Goal: Task Accomplishment & Management: Use online tool/utility

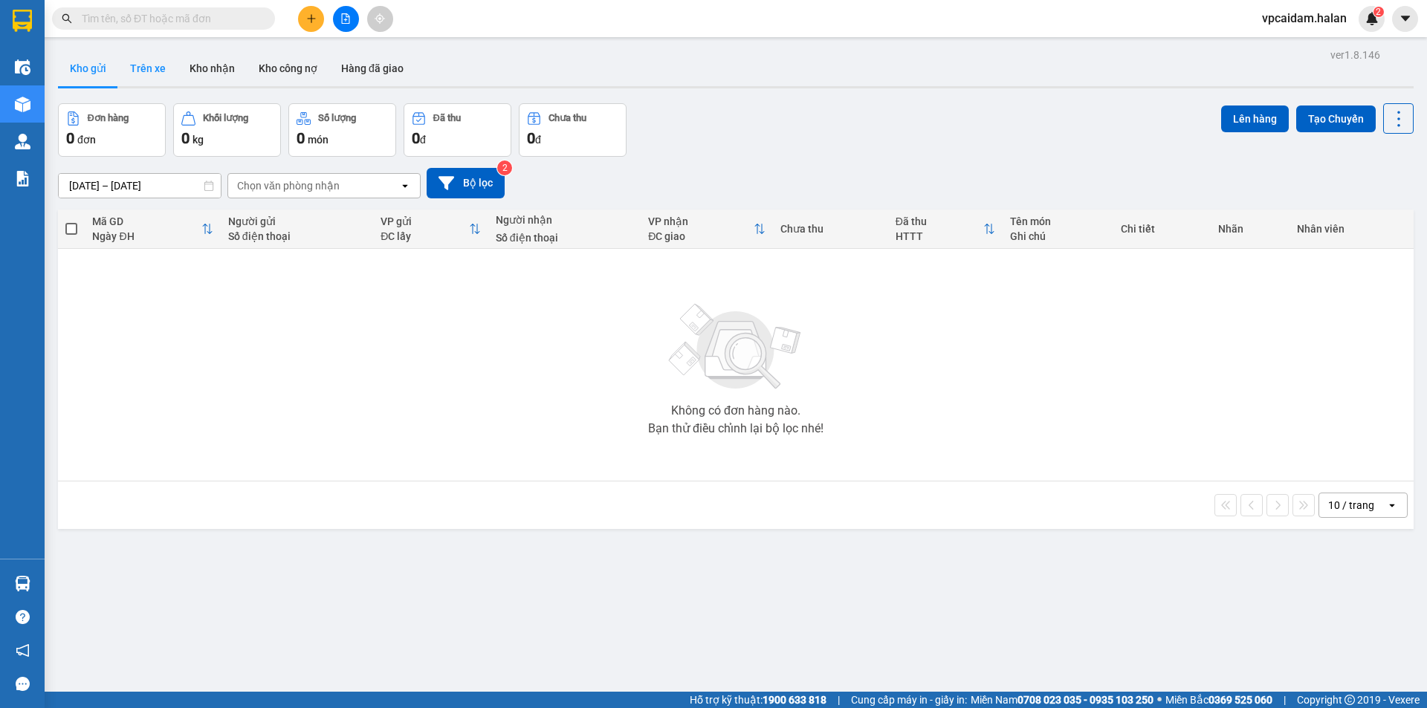
click at [157, 77] on button "Trên xe" at bounding box center [147, 69] width 59 height 36
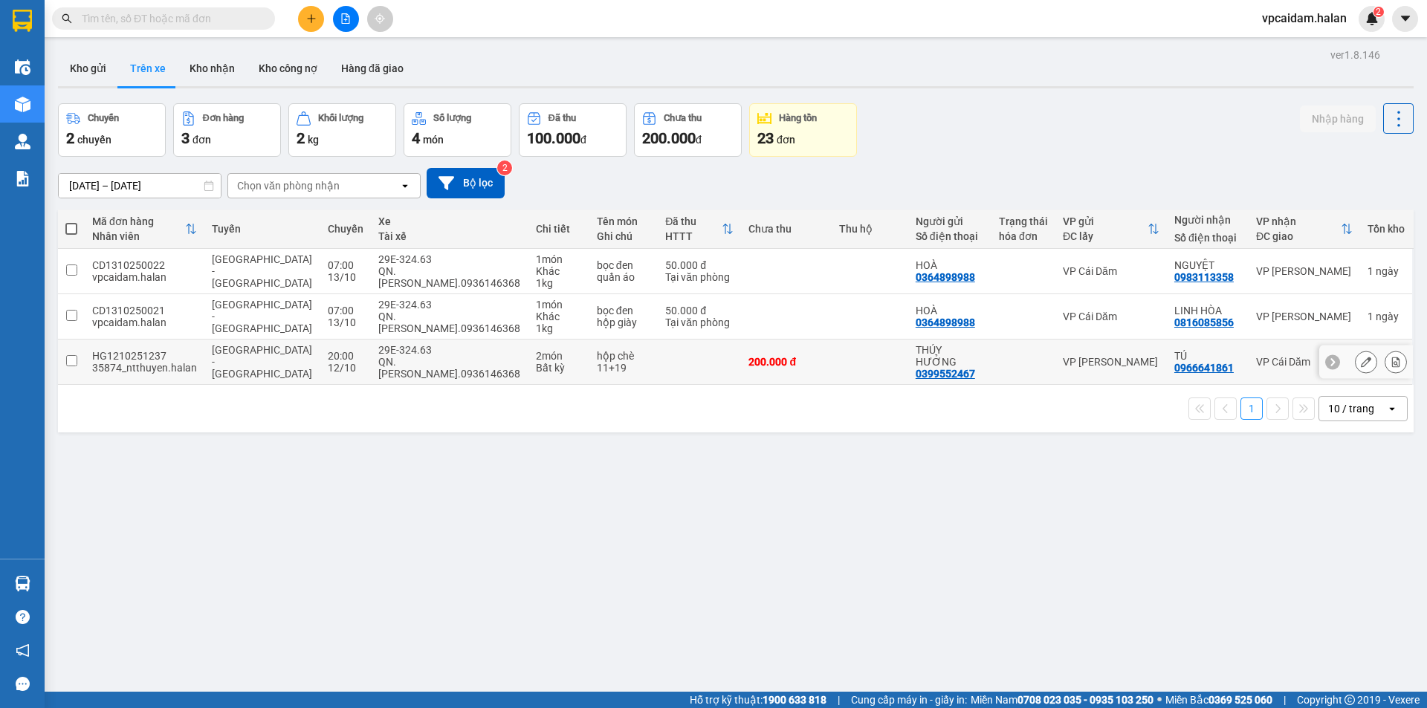
click at [66, 361] on input "checkbox" at bounding box center [71, 360] width 11 height 11
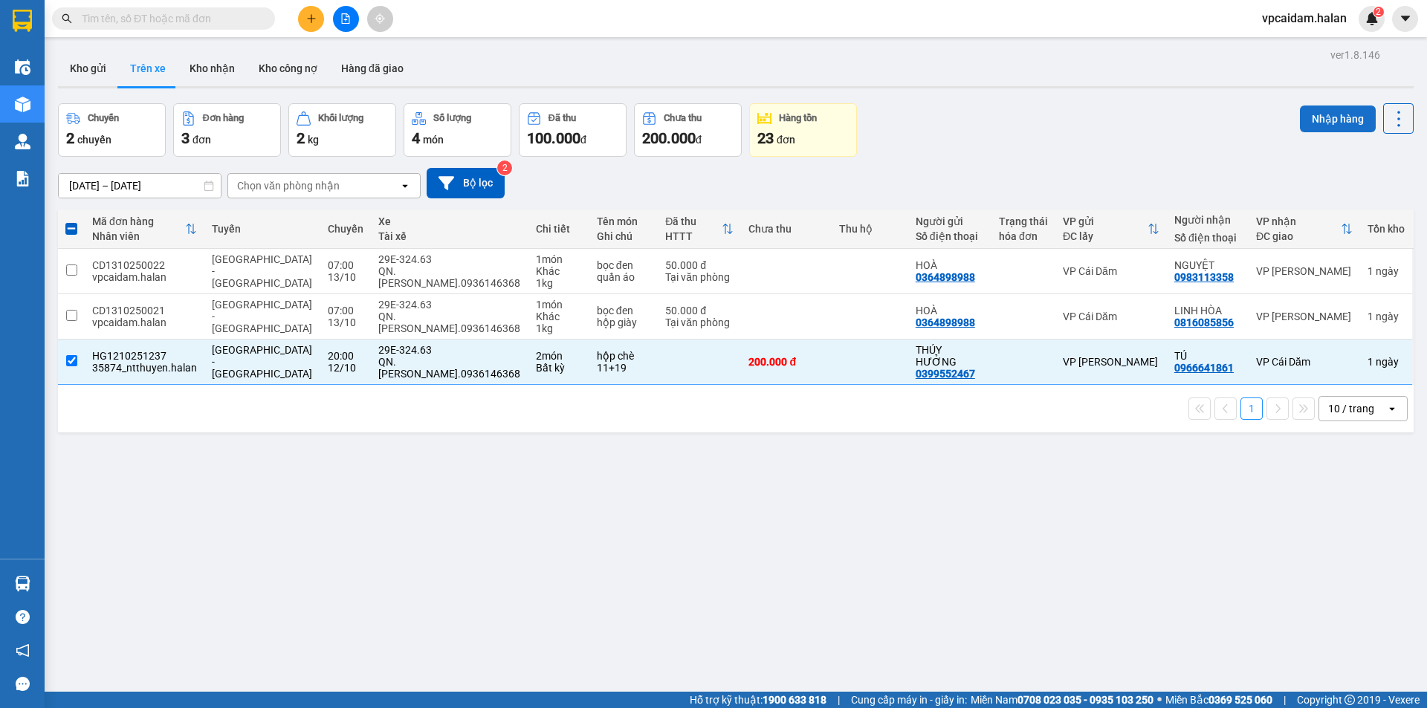
click at [1324, 120] on button "Nhập hàng" at bounding box center [1338, 119] width 76 height 27
checkbox input "false"
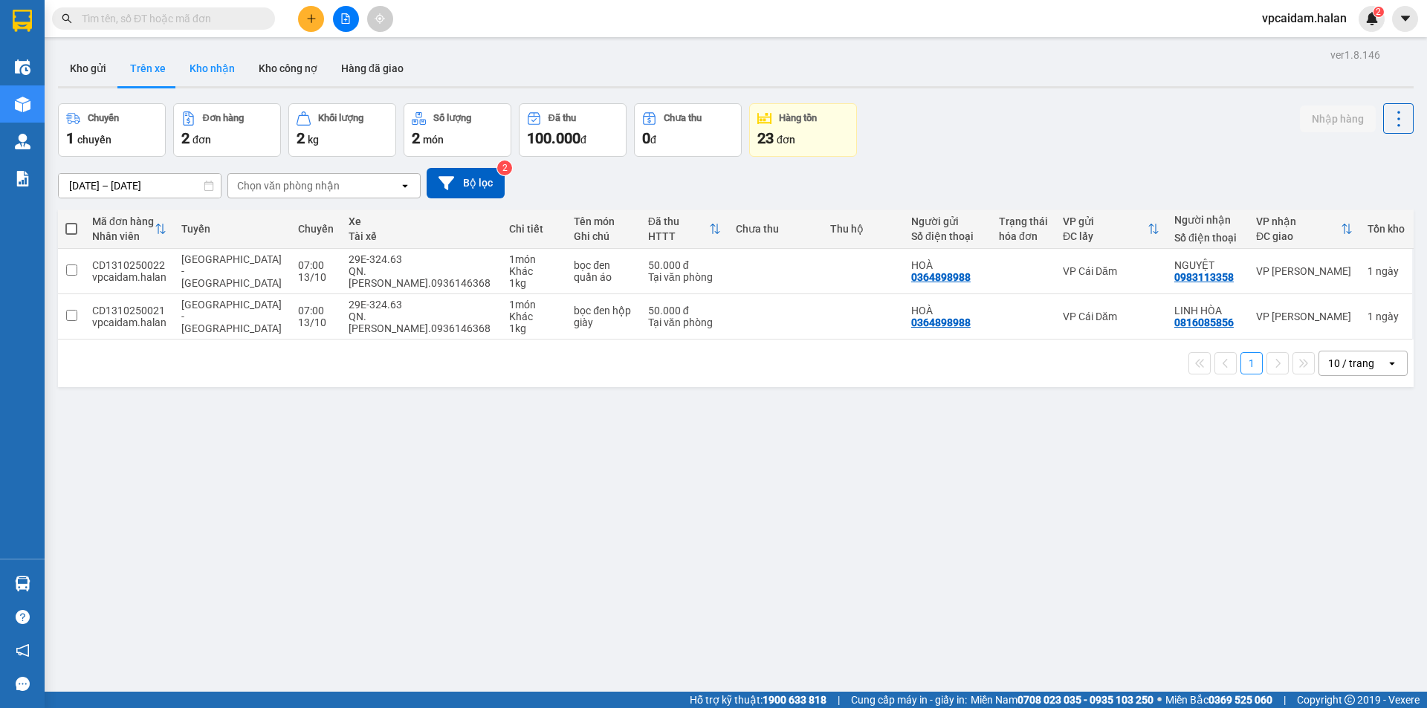
click at [195, 68] on button "Kho nhận" at bounding box center [212, 69] width 69 height 36
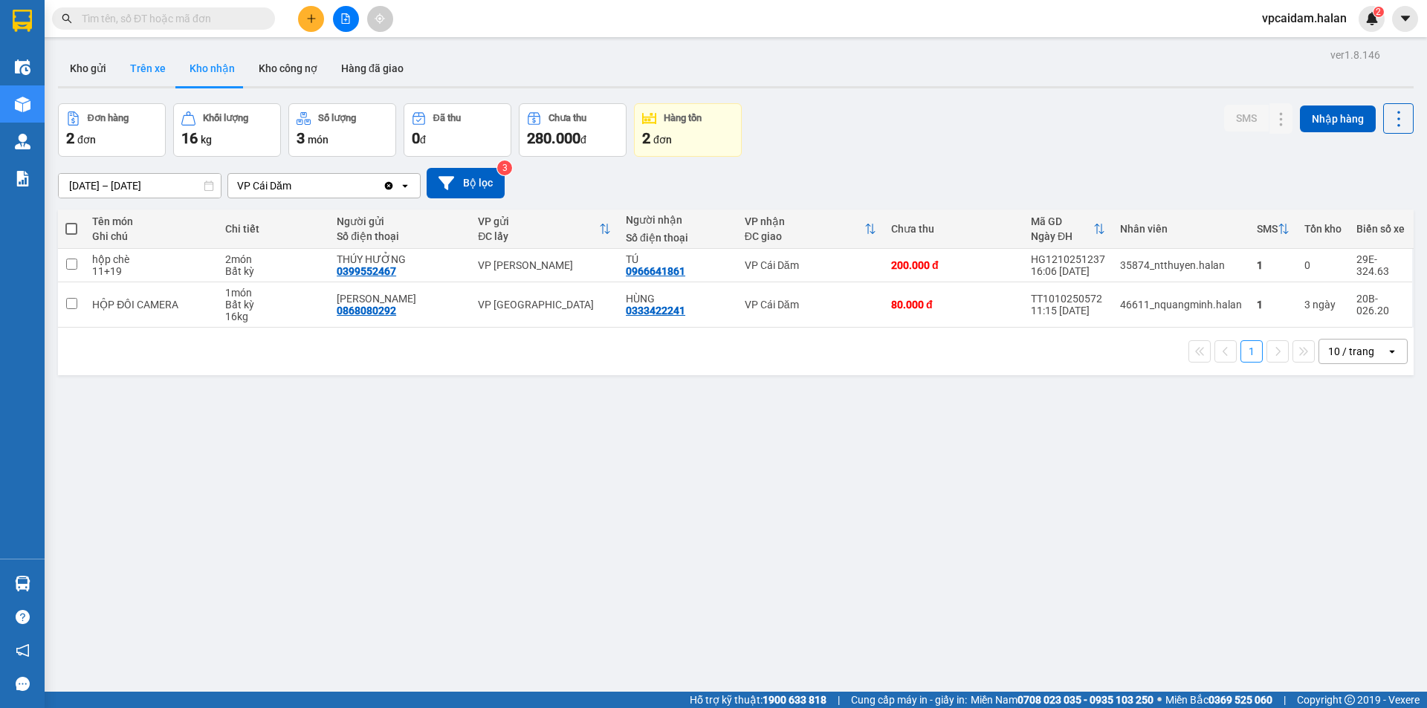
click at [149, 70] on button "Trên xe" at bounding box center [147, 69] width 59 height 36
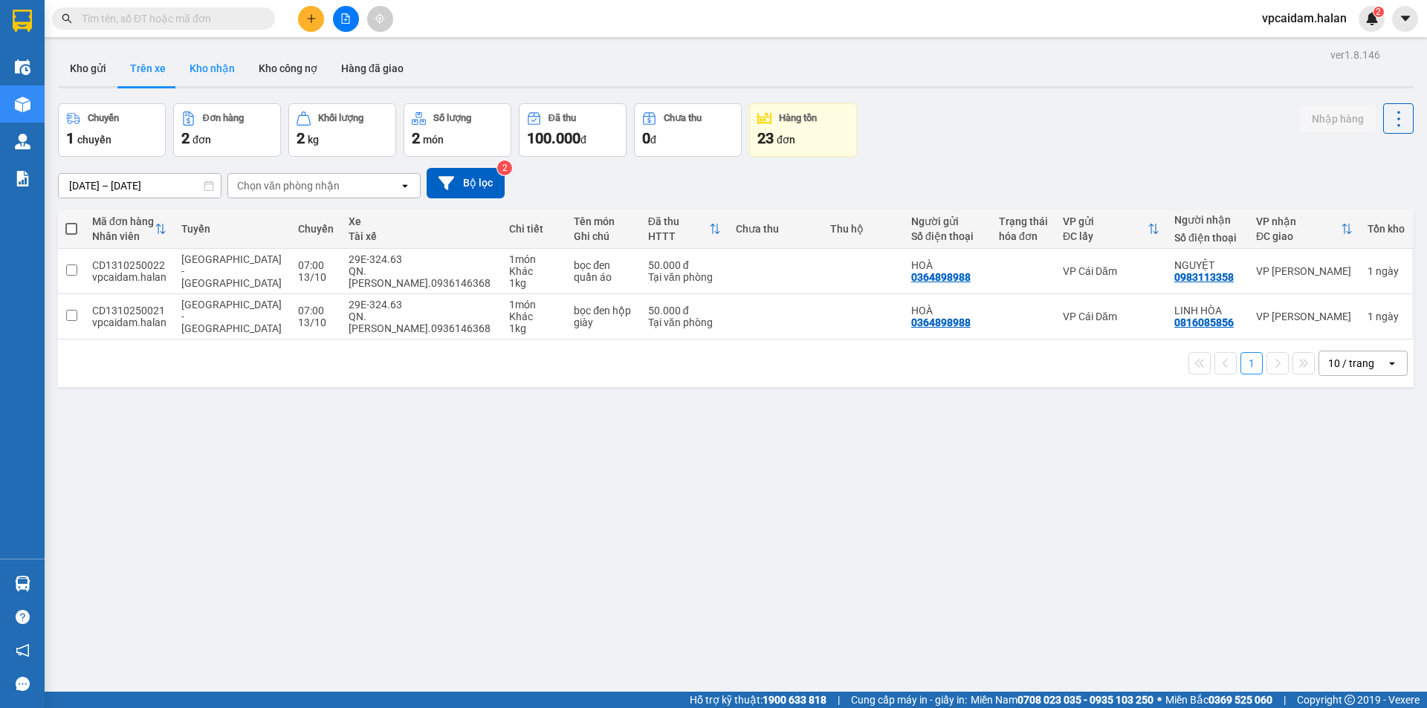
click at [221, 68] on button "Kho nhận" at bounding box center [212, 69] width 69 height 36
type input "[DATE] – [DATE]"
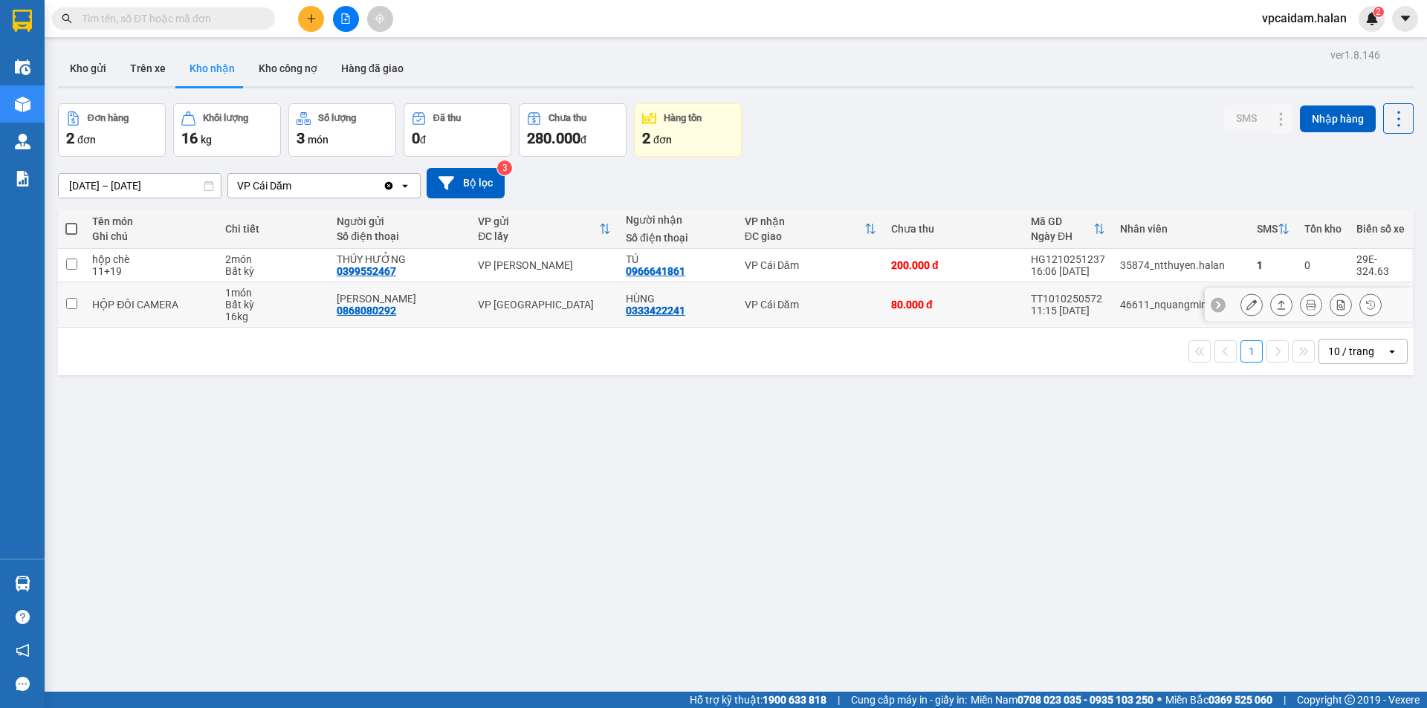
click at [1246, 305] on icon at bounding box center [1251, 305] width 10 height 10
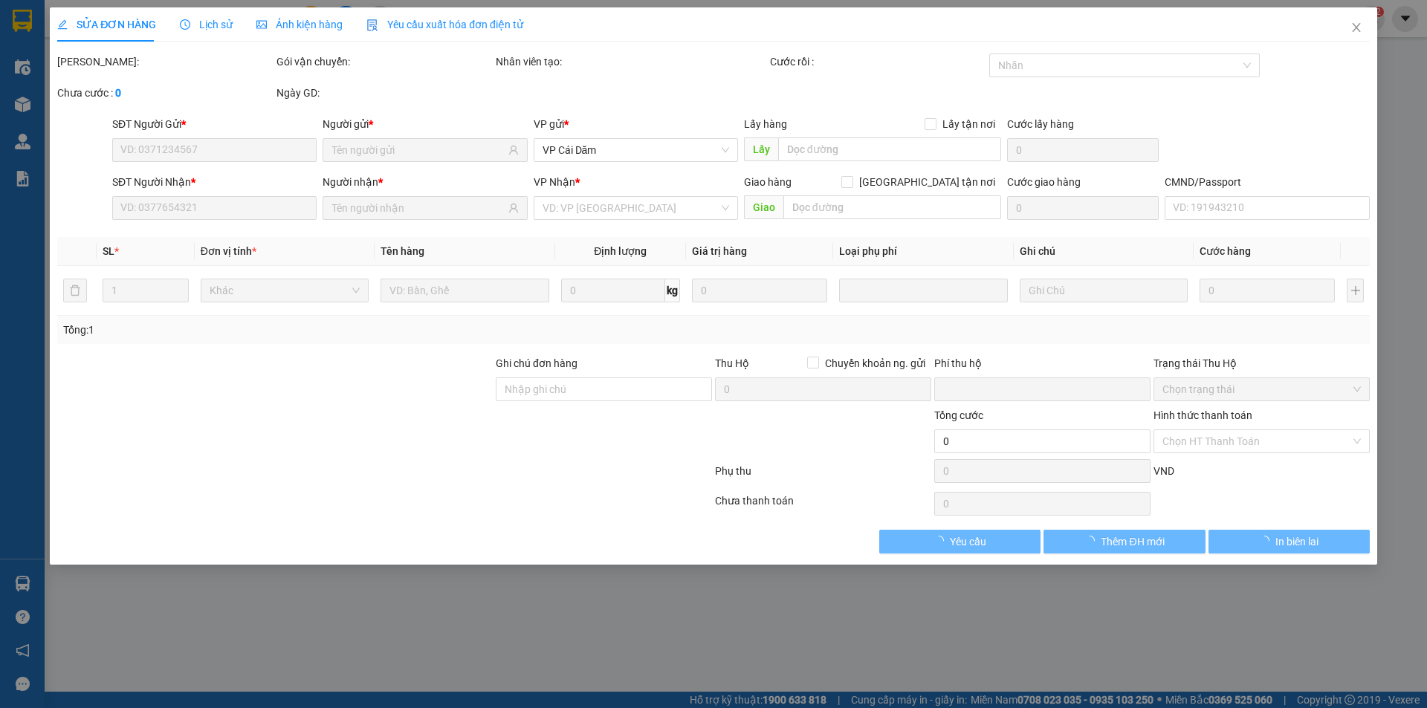
type input "0868080292"
type input "[PERSON_NAME]"
type input "0333422241"
type input "HÙNG"
type input "0"
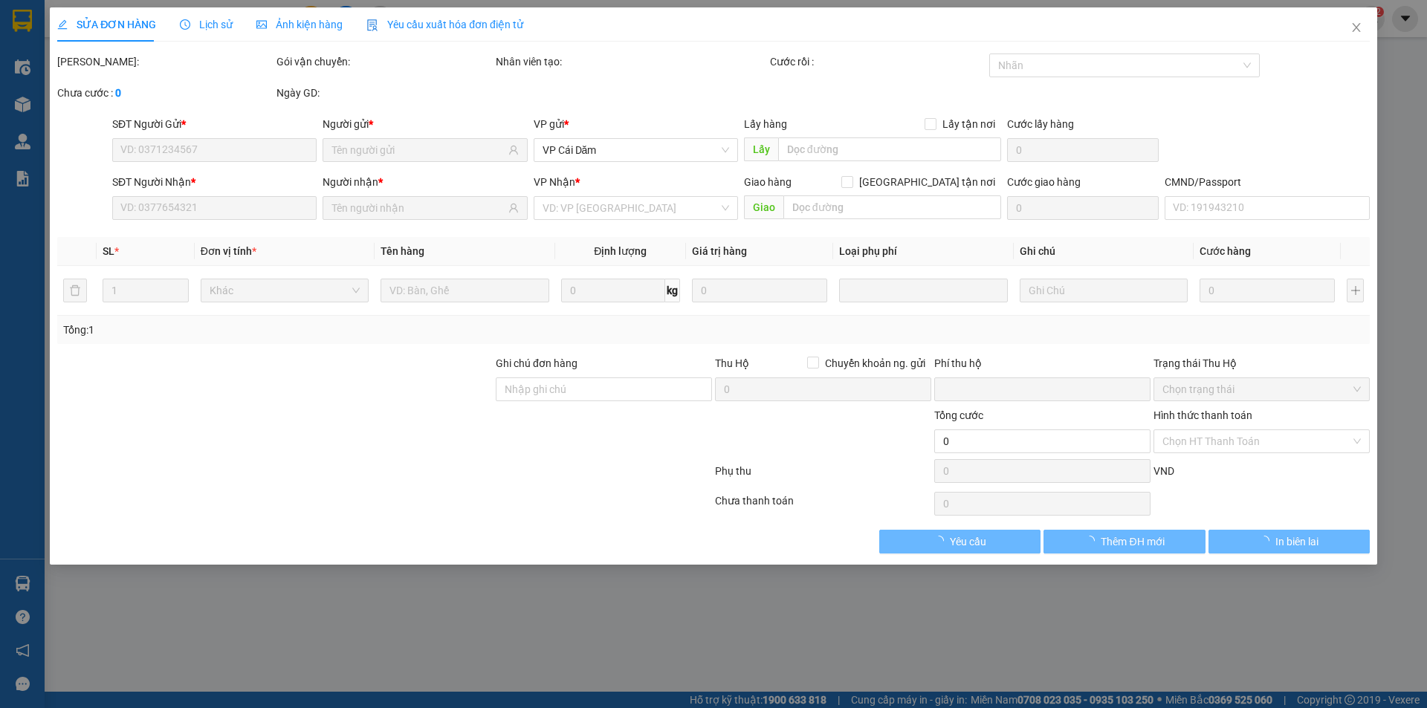
type input "80.000"
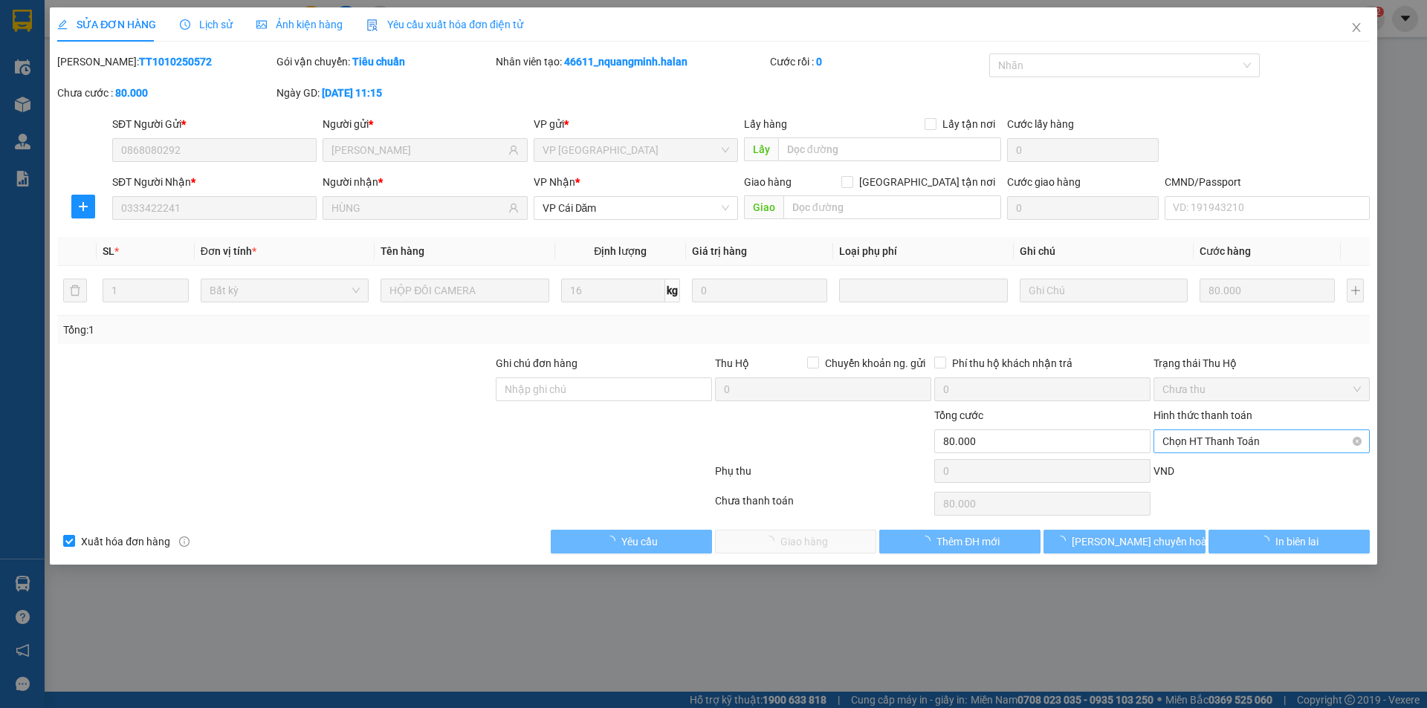
click at [1207, 440] on span "Chọn HT Thanh Toán" at bounding box center [1261, 441] width 198 height 22
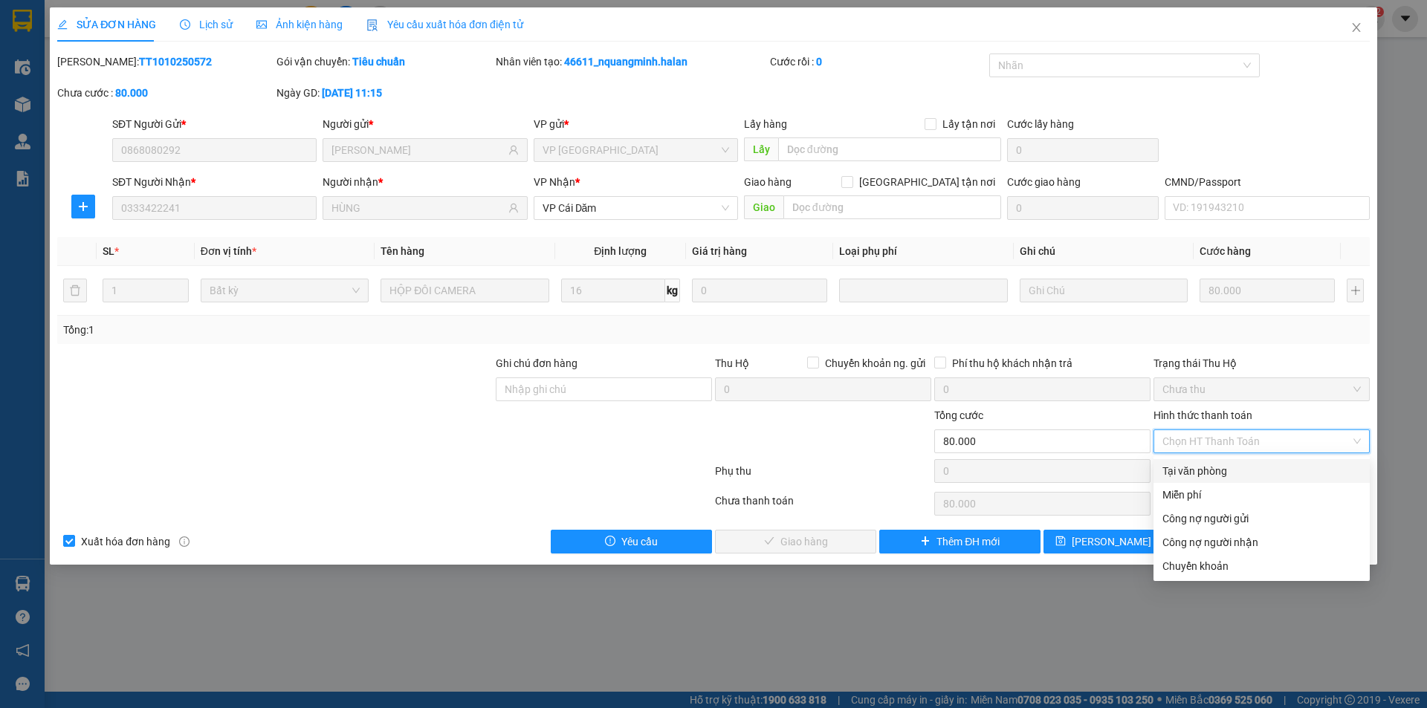
click at [1190, 475] on div "Tại văn phòng" at bounding box center [1261, 471] width 198 height 16
type input "0"
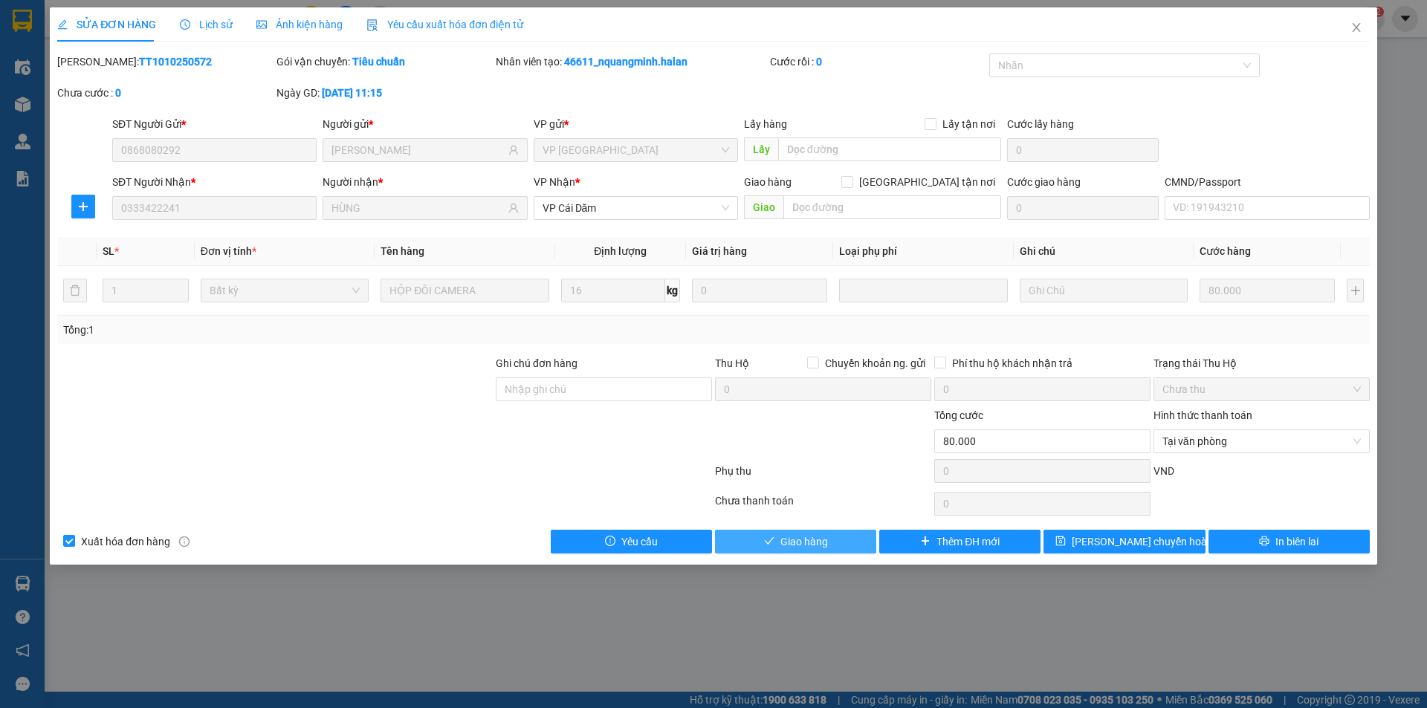
click at [790, 544] on span "Giao hàng" at bounding box center [804, 542] width 48 height 16
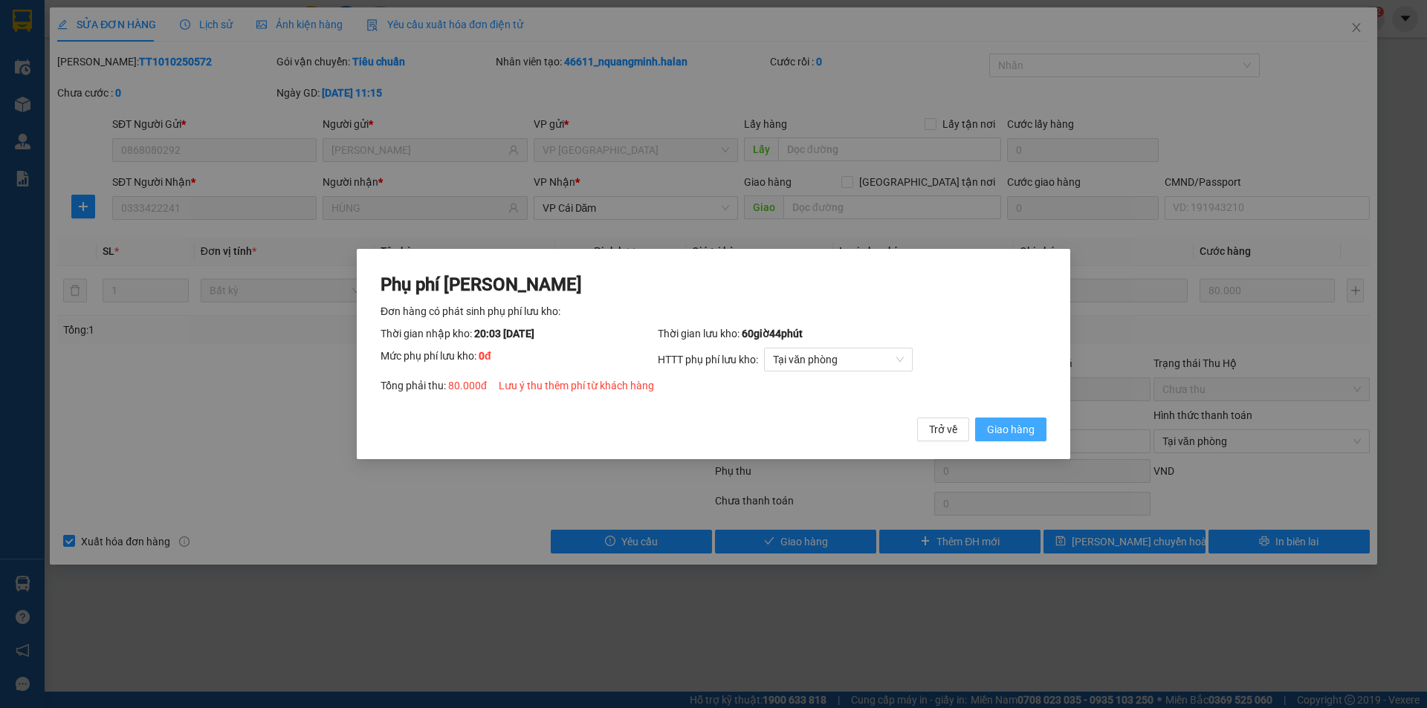
click at [1016, 430] on span "Giao hàng" at bounding box center [1011, 429] width 48 height 16
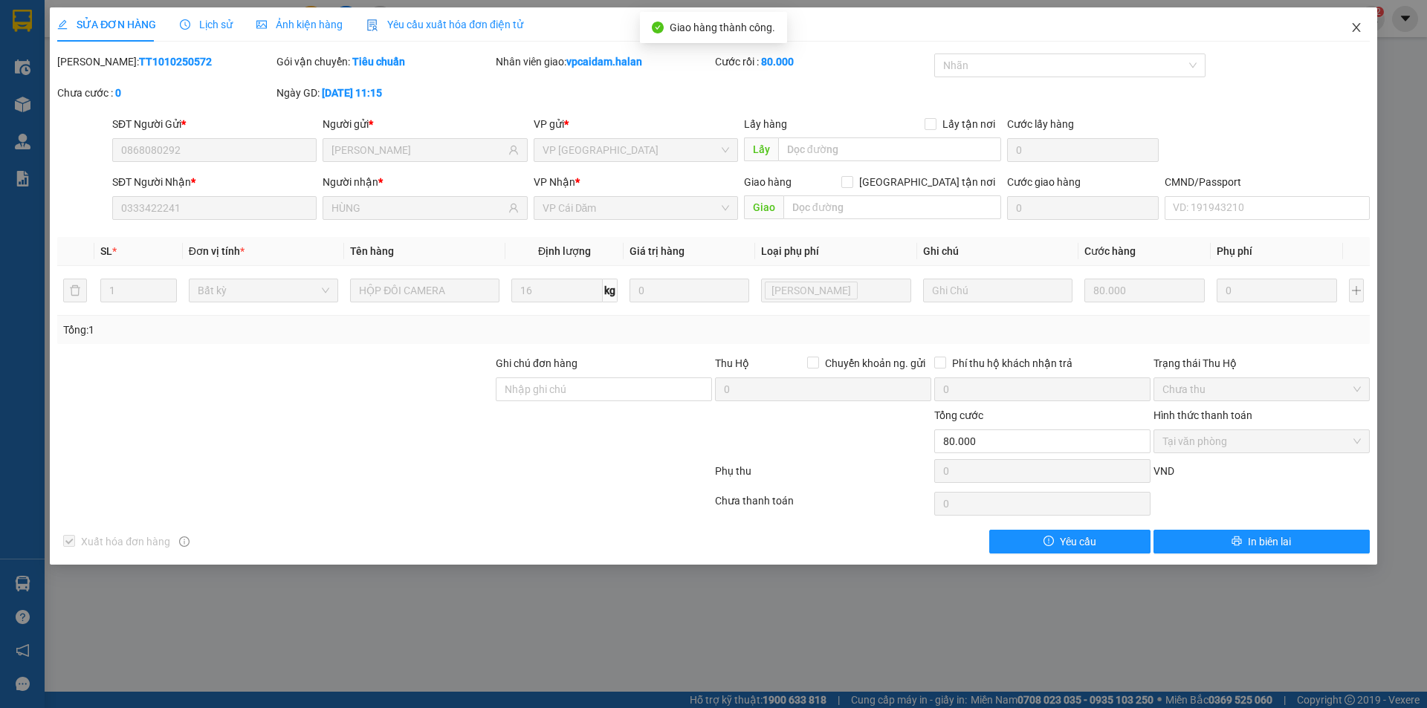
click at [1347, 29] on span "Close" at bounding box center [1357, 28] width 42 height 42
